Goal: Use online tool/utility: Utilize a website feature to perform a specific function

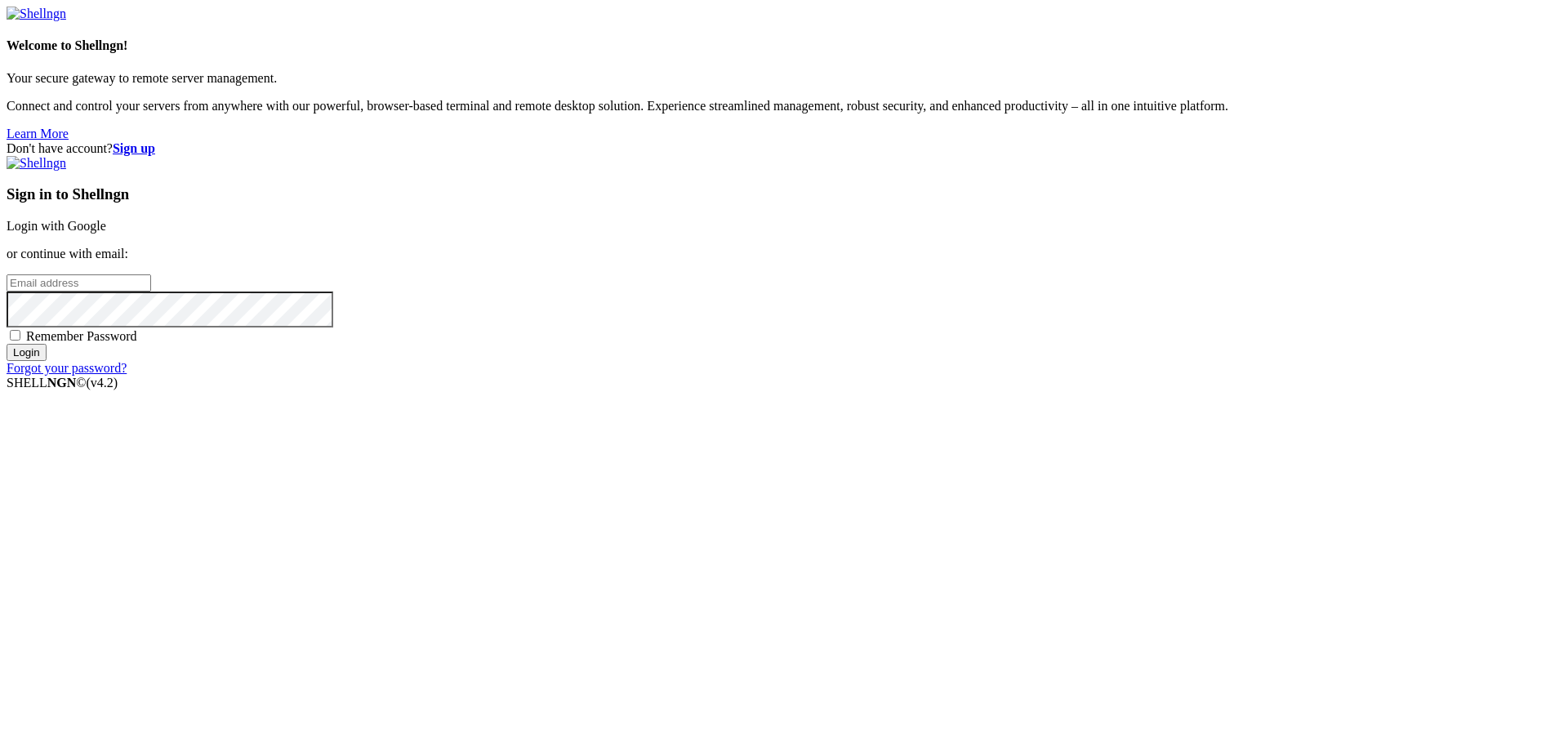
click at [106, 233] on link "Login with Google" at bounding box center [57, 225] width 100 height 13
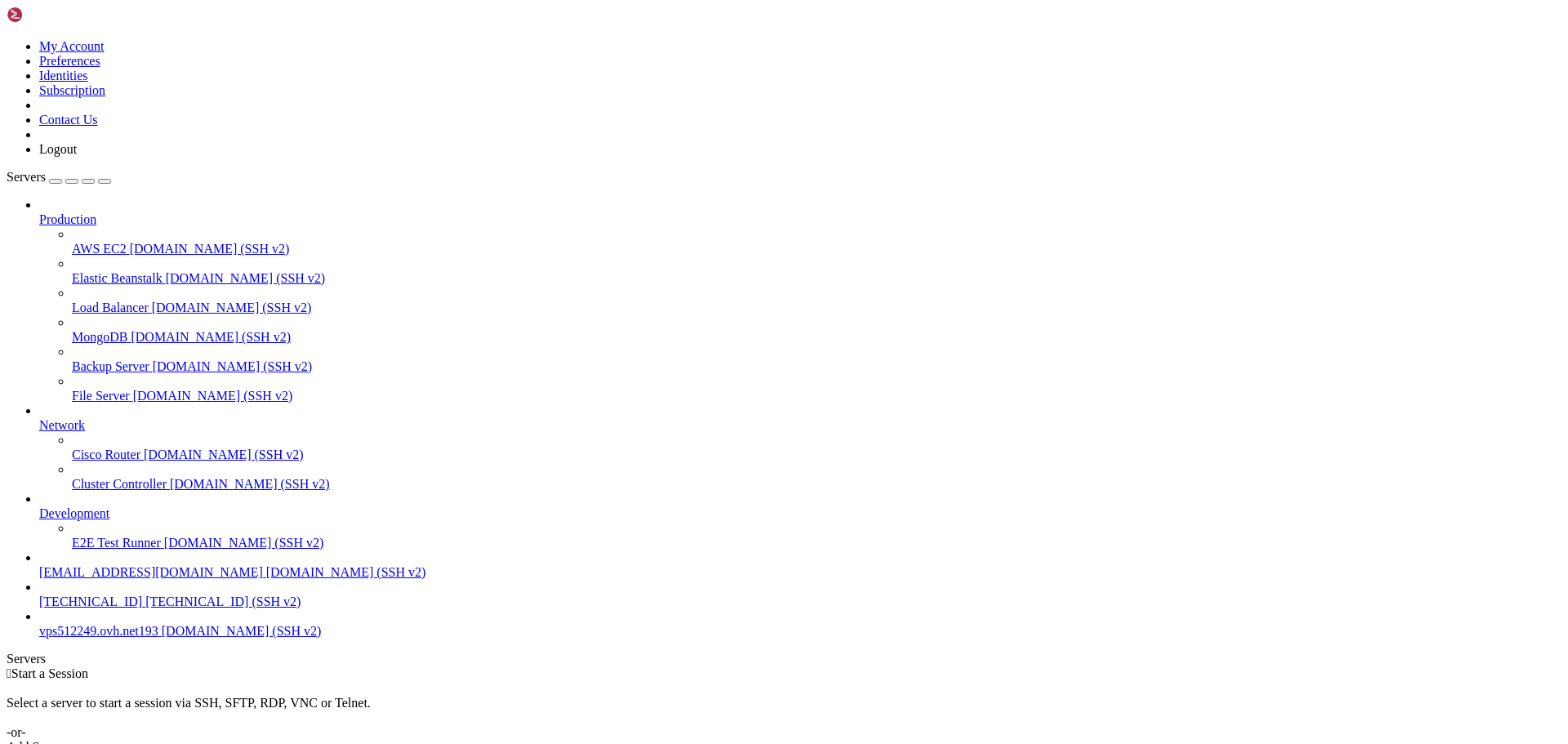
click at [71, 638] on span "vps512249.ovh.net193" at bounding box center [99, 630] width 119 height 13
click at [82, 638] on span "vps512249.ovh.net193" at bounding box center [99, 630] width 119 height 13
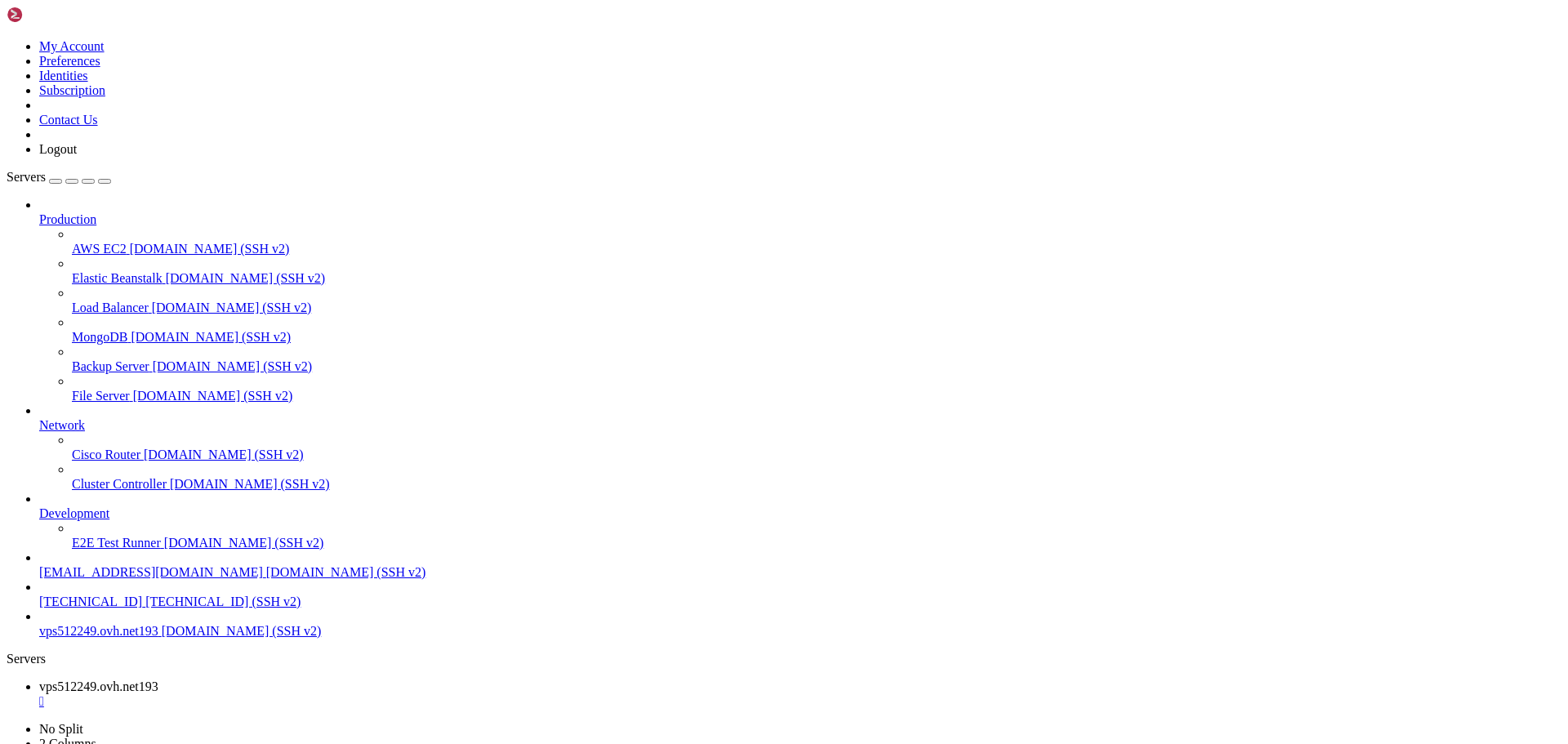
drag, startPoint x: 673, startPoint y: 1583, endPoint x: 13, endPoint y: 1555, distance: 660.6
copy div "ERROR : Version in "./docker-compose.yml" is unsupported. You might be seeing t…"
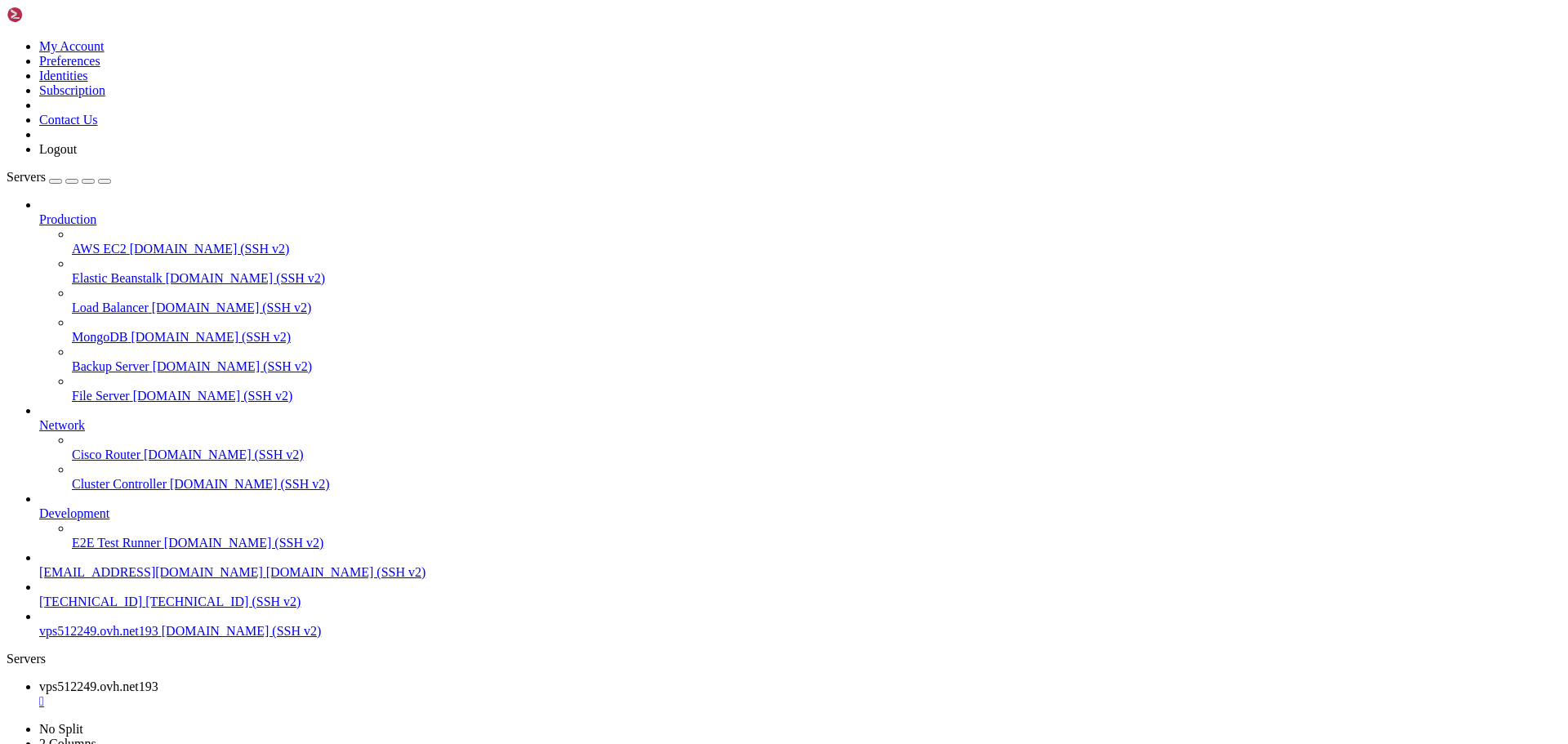
scroll to position [1500, 0]
drag, startPoint x: 316, startPoint y: 1536, endPoint x: 9, endPoint y: 1533, distance: 307.0
drag, startPoint x: 10, startPoint y: 1535, endPoint x: 272, endPoint y: 1536, distance: 262.0
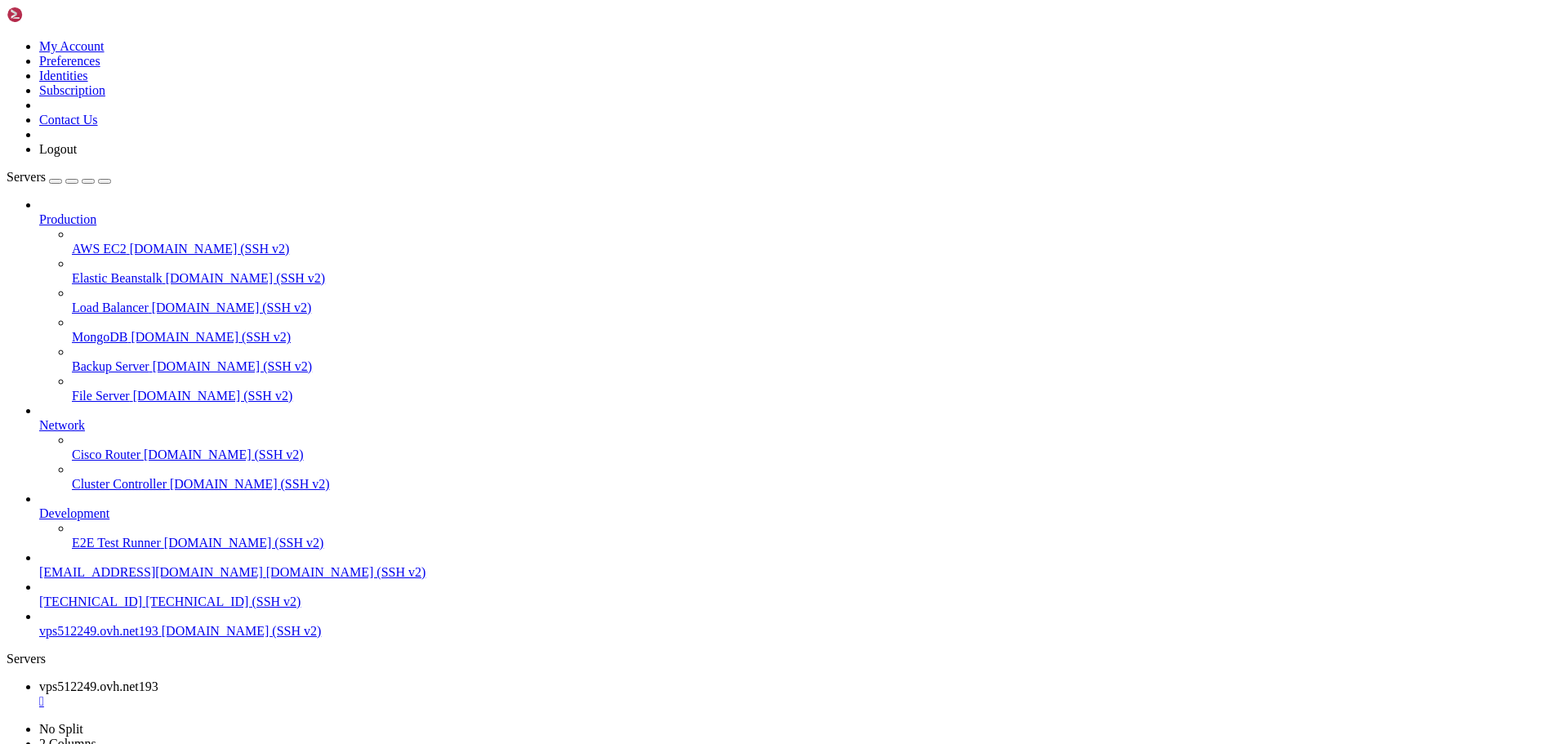
drag, startPoint x: 319, startPoint y: 1540, endPoint x: 14, endPoint y: 1539, distance: 305.0
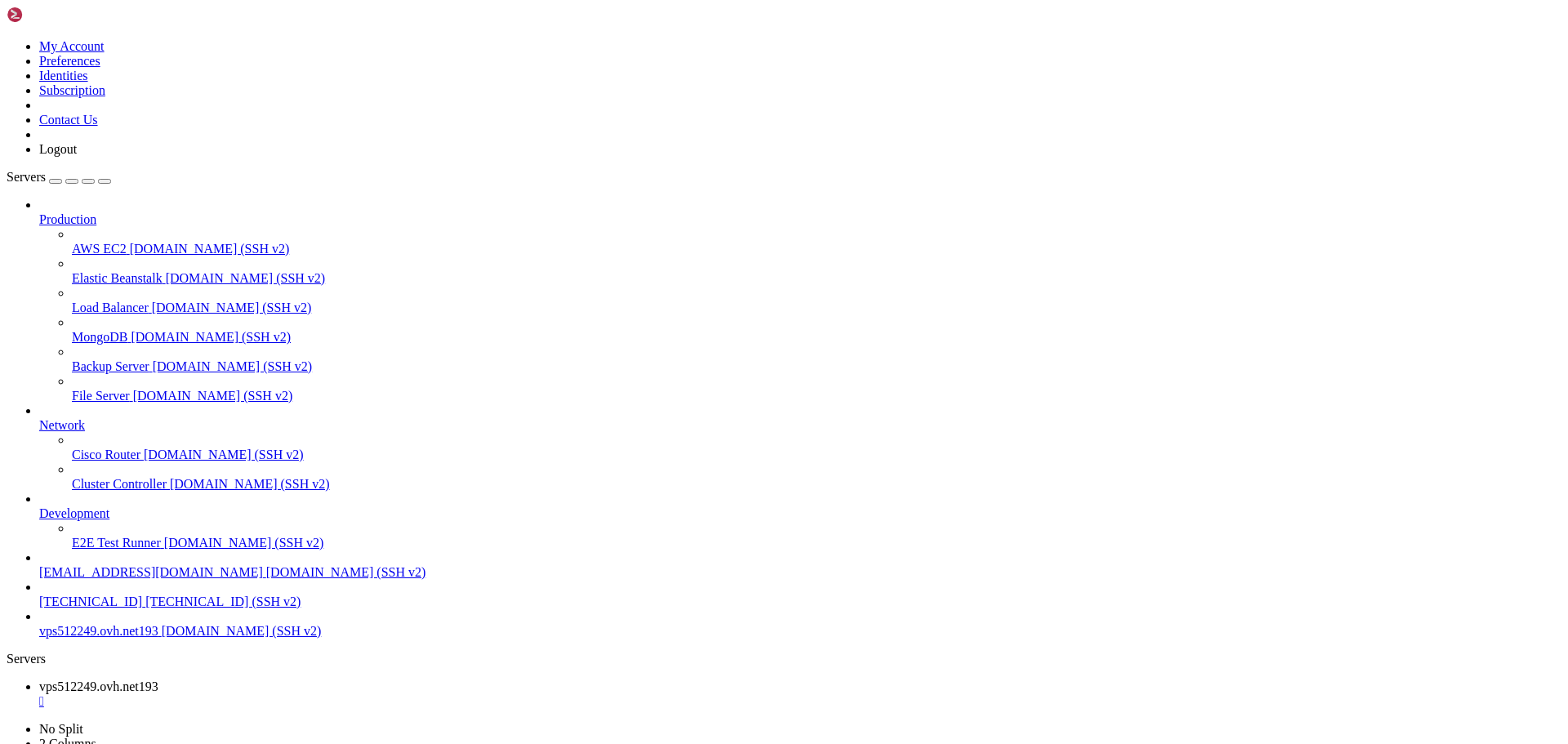
scroll to position [1833, 0]
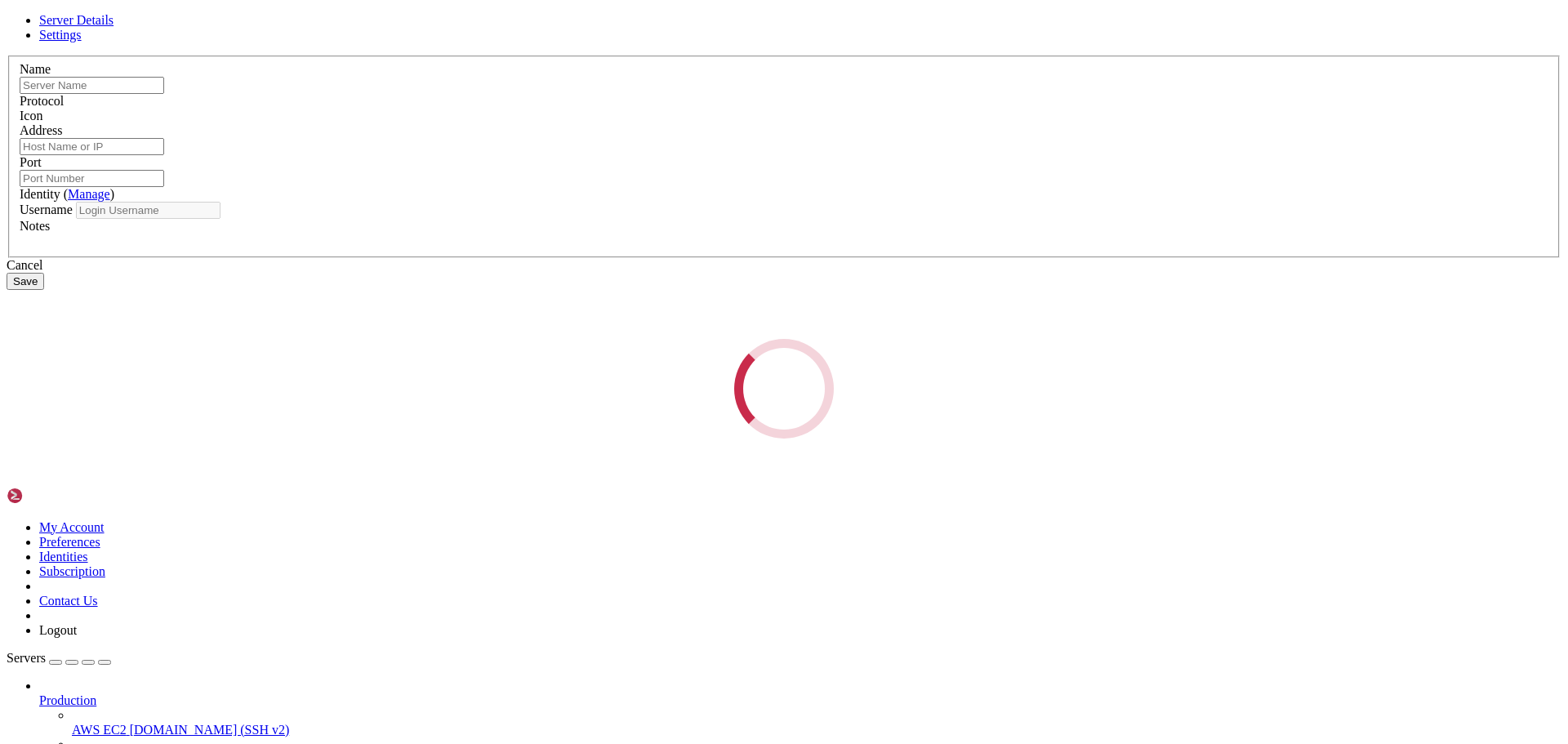
type input "vps512249.ovh.net193"
type input "[DOMAIN_NAME]"
type input "22"
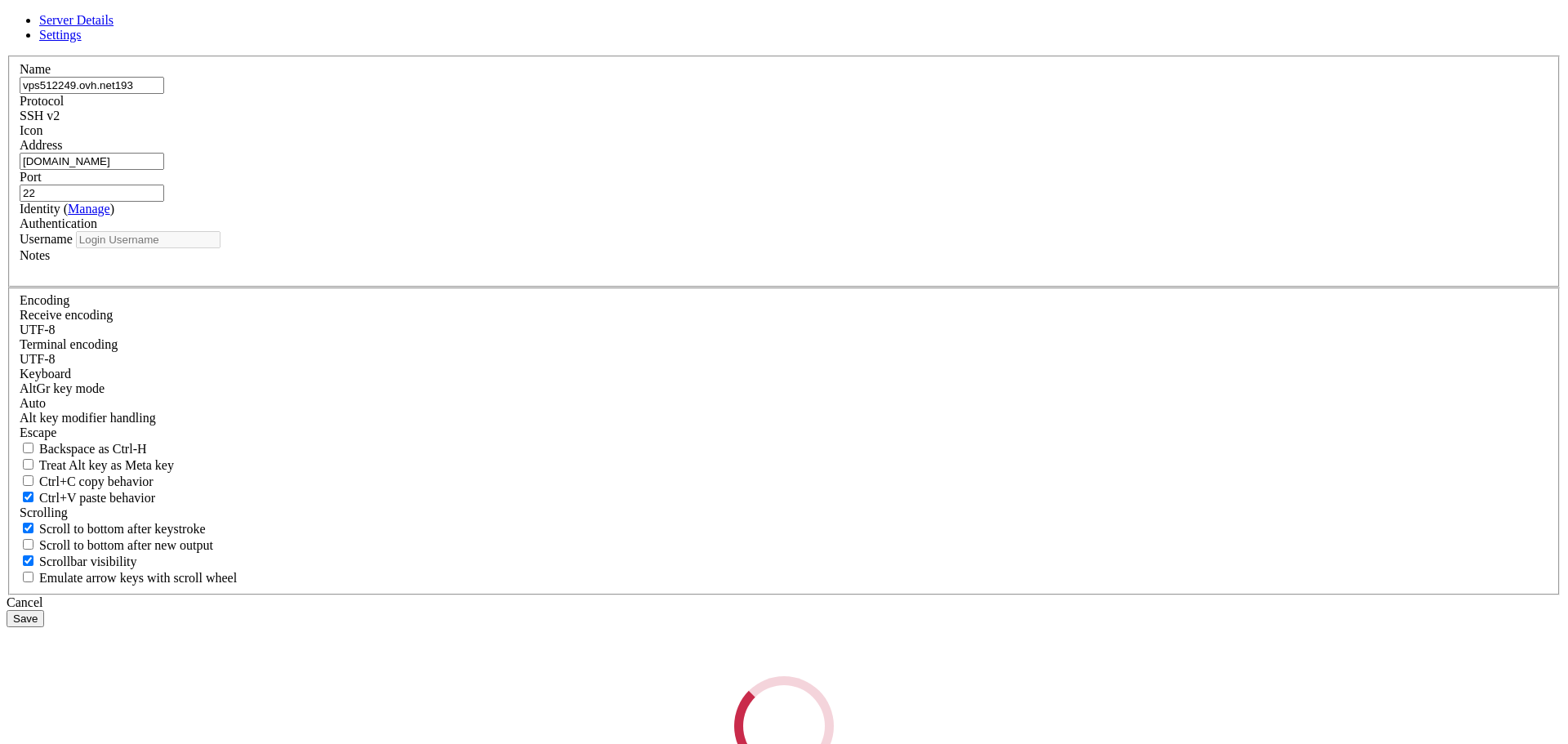
type input "ubuntu"
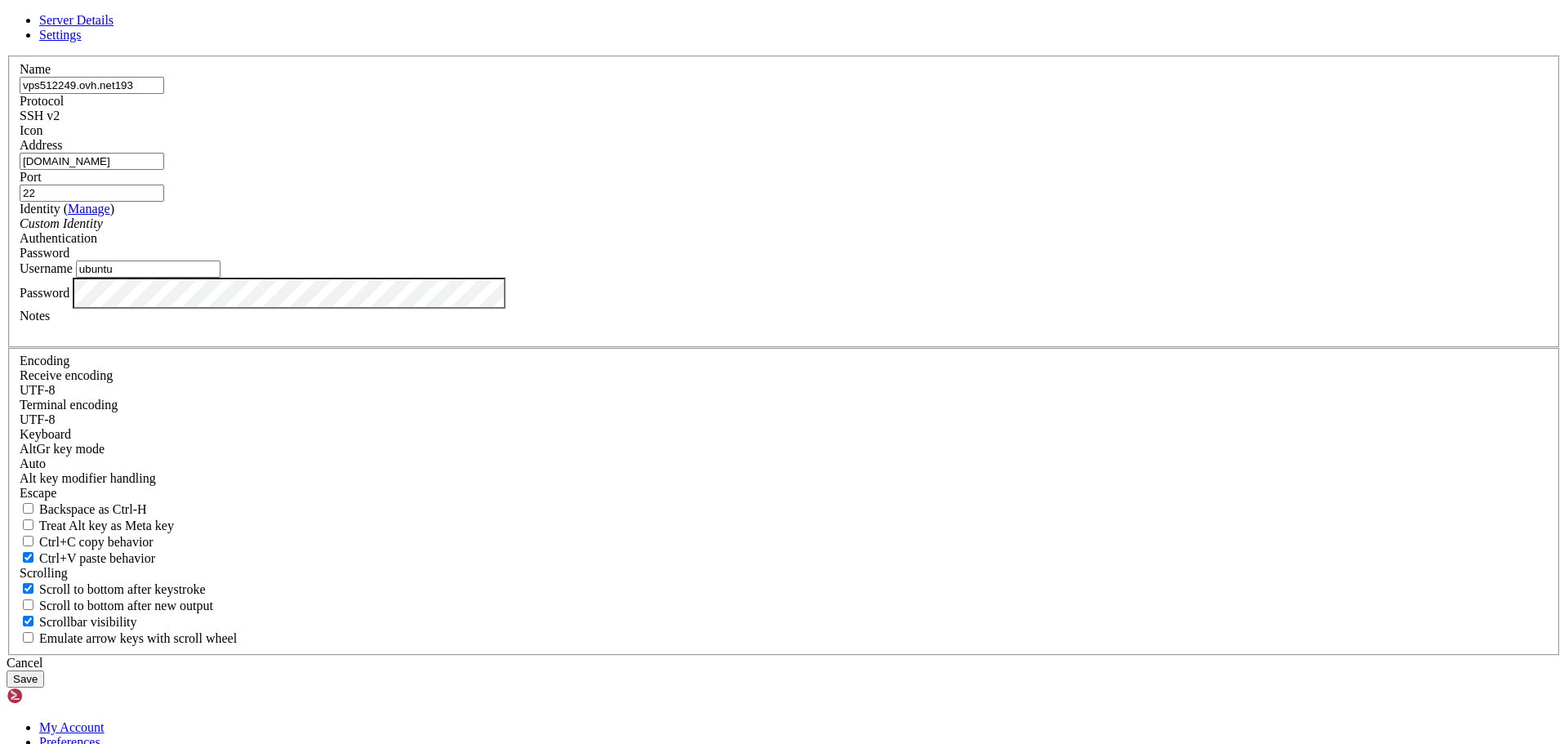
drag, startPoint x: 699, startPoint y: 284, endPoint x: 527, endPoint y: 278, distance: 172.1
click at [527, 278] on div "Server Details Settings Name vps512249.ovh.net193 Protocol SSH v2 Icon" at bounding box center [784, 350] width 1555 height 675
click at [906, 655] on div "Cancel" at bounding box center [784, 662] width 1555 height 14
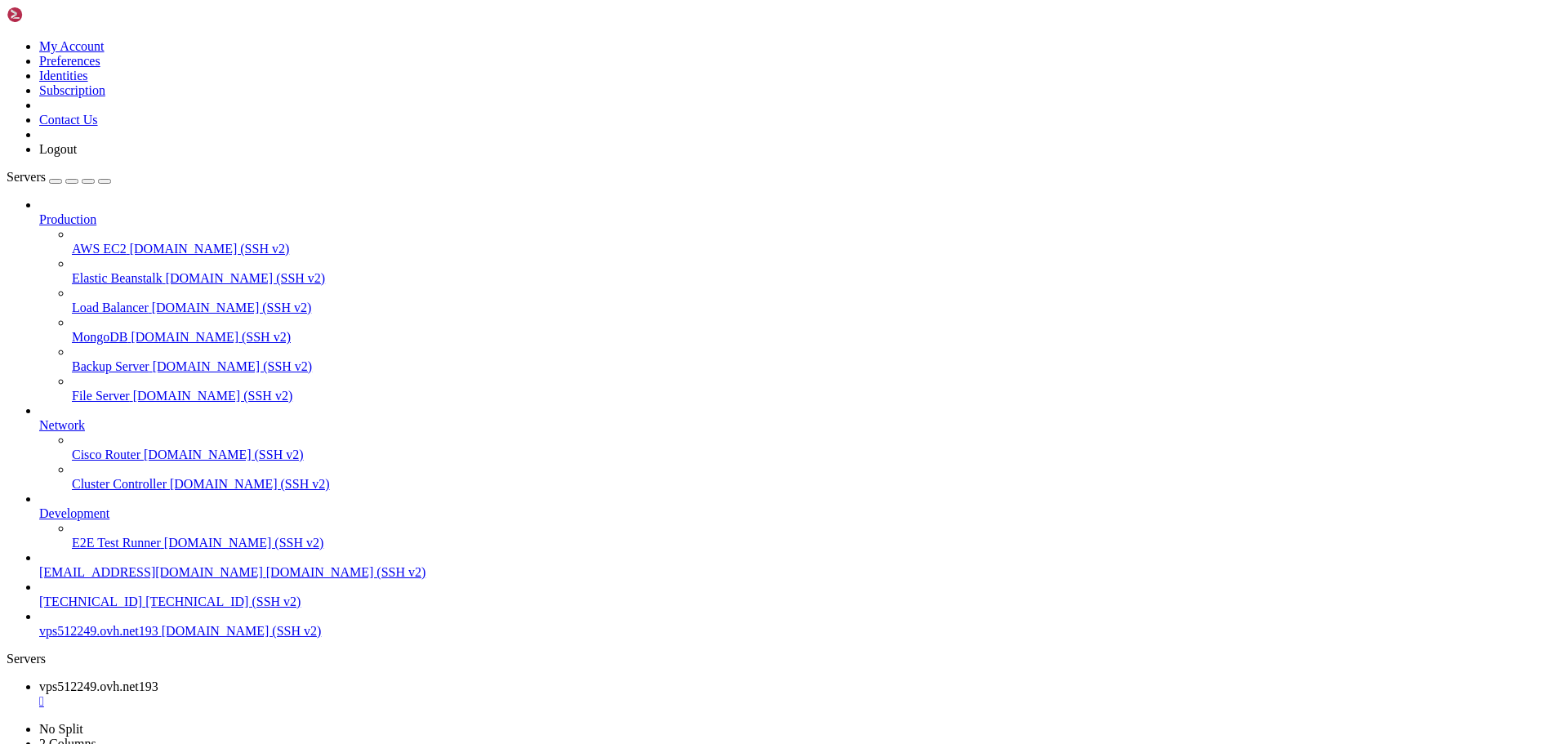
scroll to position [2958, 0]
